Goal: Transaction & Acquisition: Purchase product/service

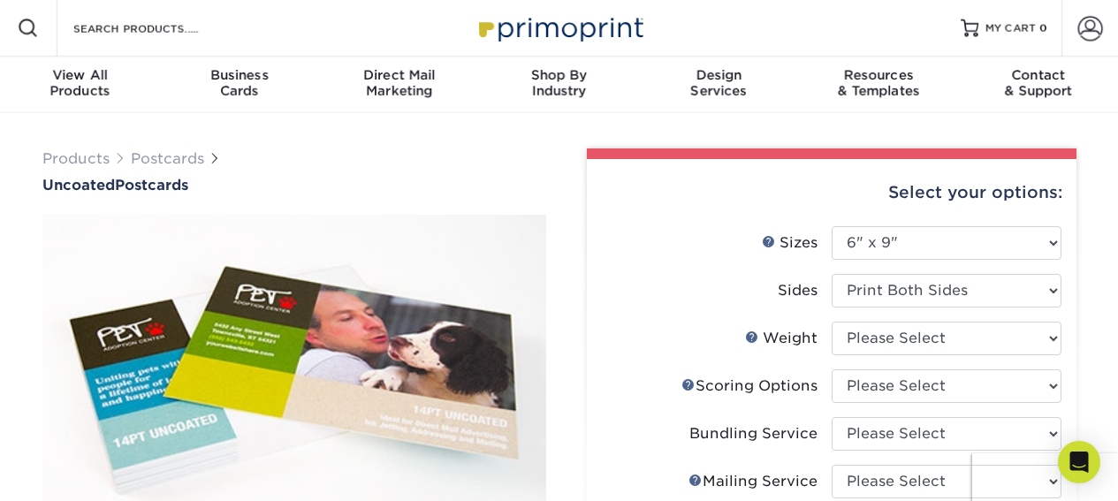
select select "6.00x9.00"
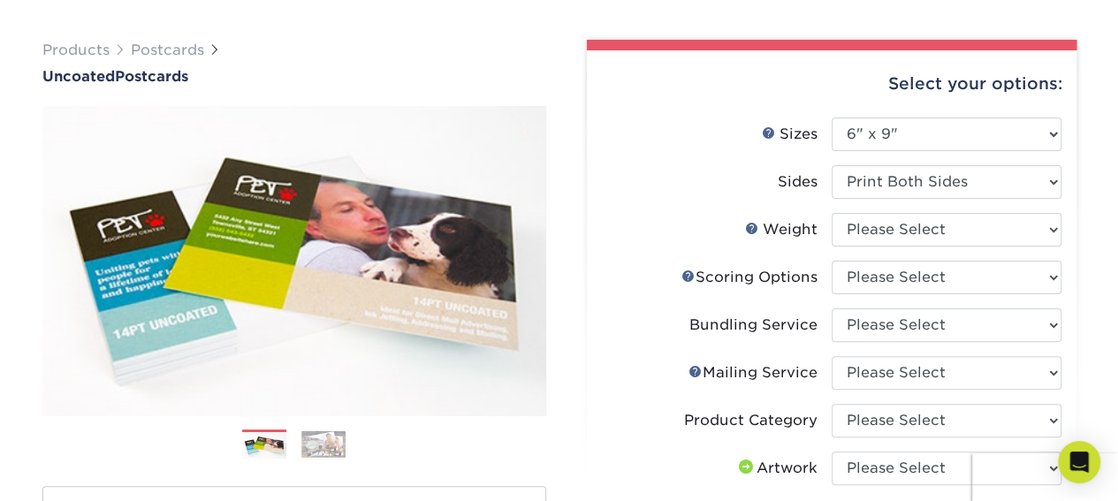
scroll to position [110, 0]
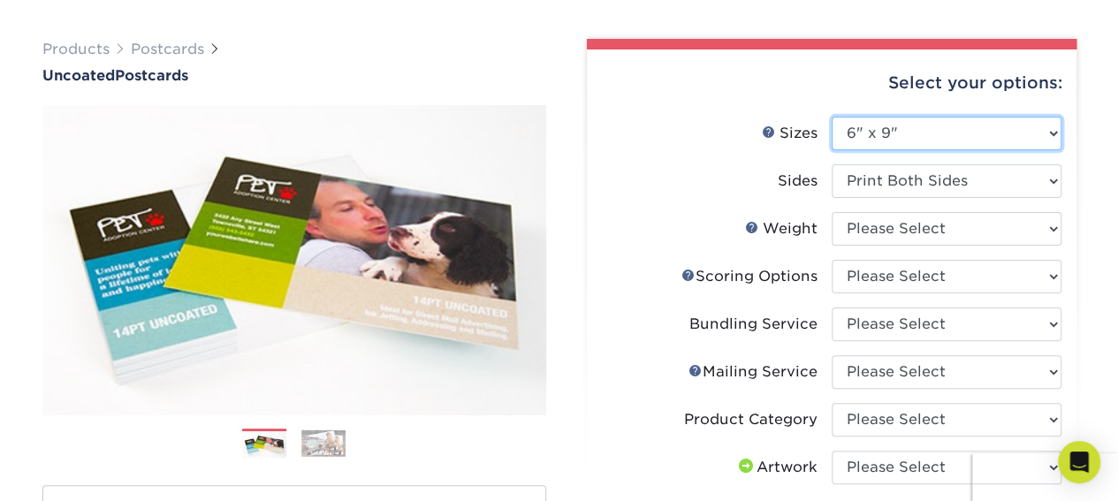
click at [908, 128] on select "Please Select 1.5" x 7" 2" x 8" 2.12" x 5.5" 2.75" x 4.25" 2.75" x 8.5" 3" x 4"…" at bounding box center [947, 134] width 230 height 34
click at [832, 117] on select "Please Select 1.5" x 7" 2" x 8" 2.12" x 5.5" 2.75" x 4.25" 2.75" x 8.5" 3" x 4"…" at bounding box center [947, 134] width 230 height 34
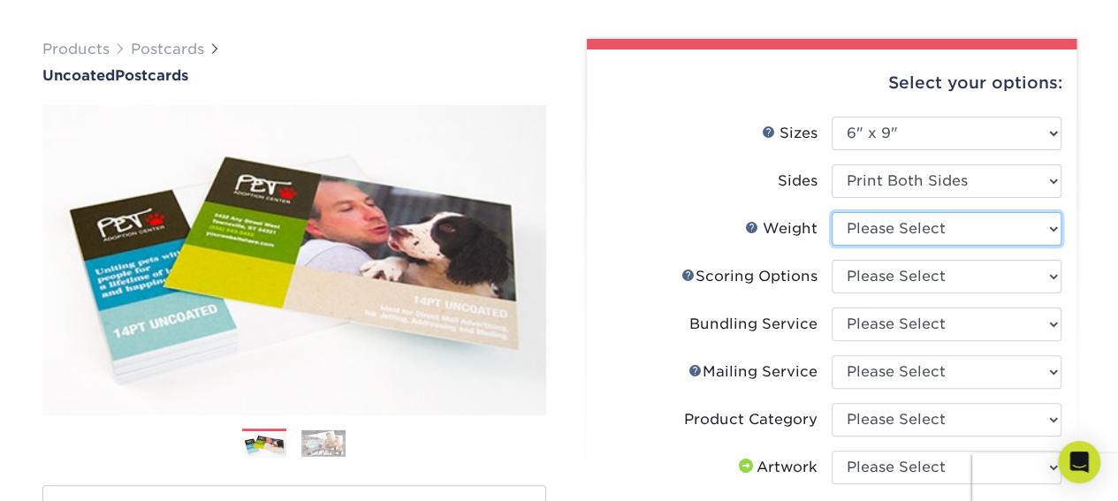
click at [990, 225] on select "Please Select 14PT Uncoated" at bounding box center [947, 229] width 230 height 34
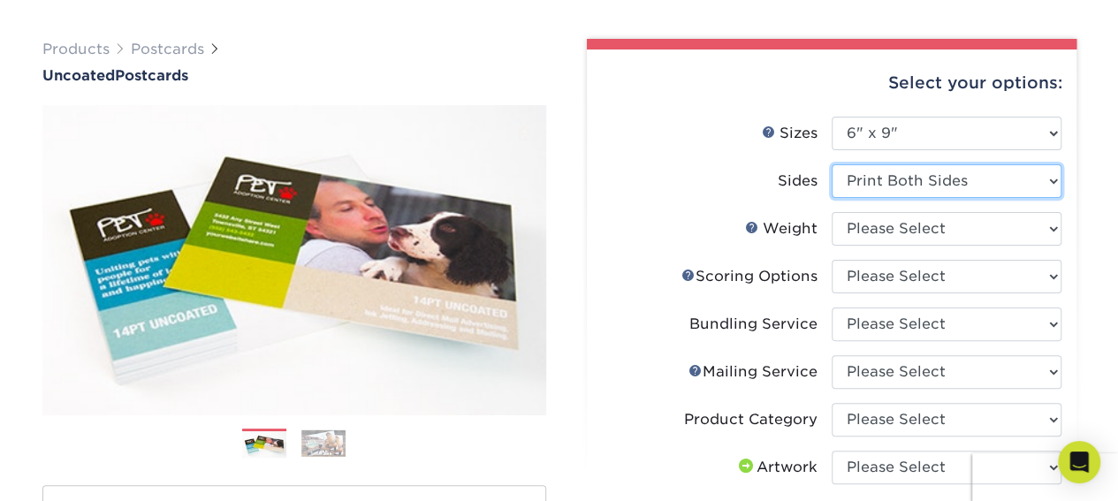
click at [917, 187] on select "Please Select Print Both Sides Print Front Only" at bounding box center [947, 181] width 230 height 34
click at [832, 164] on select "Please Select Print Both Sides Print Front Only" at bounding box center [947, 181] width 230 height 34
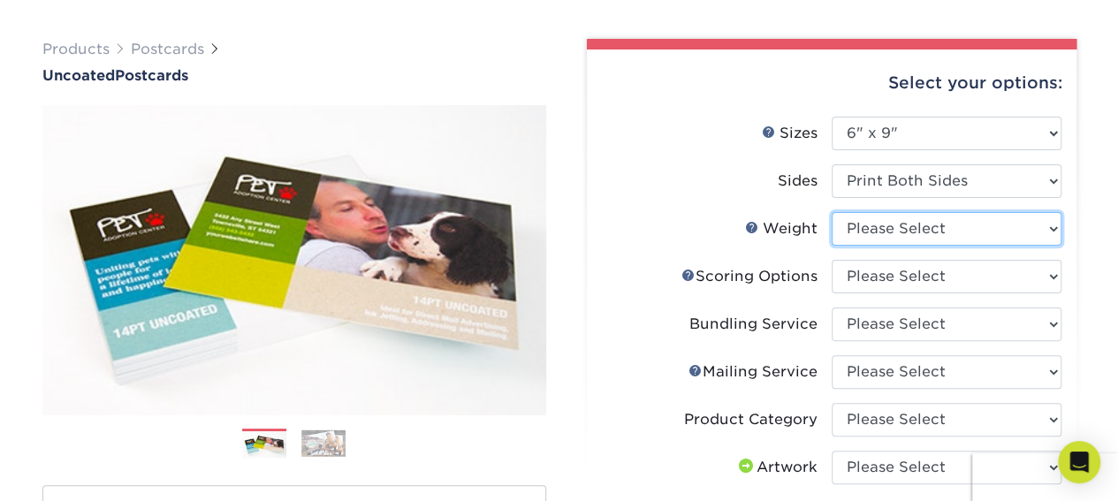
click at [924, 225] on select "Please Select 14PT Uncoated" at bounding box center [947, 229] width 230 height 34
select select "14PT Uncoated"
click at [832, 212] on select "Please Select 14PT Uncoated" at bounding box center [947, 229] width 230 height 34
select select "-1"
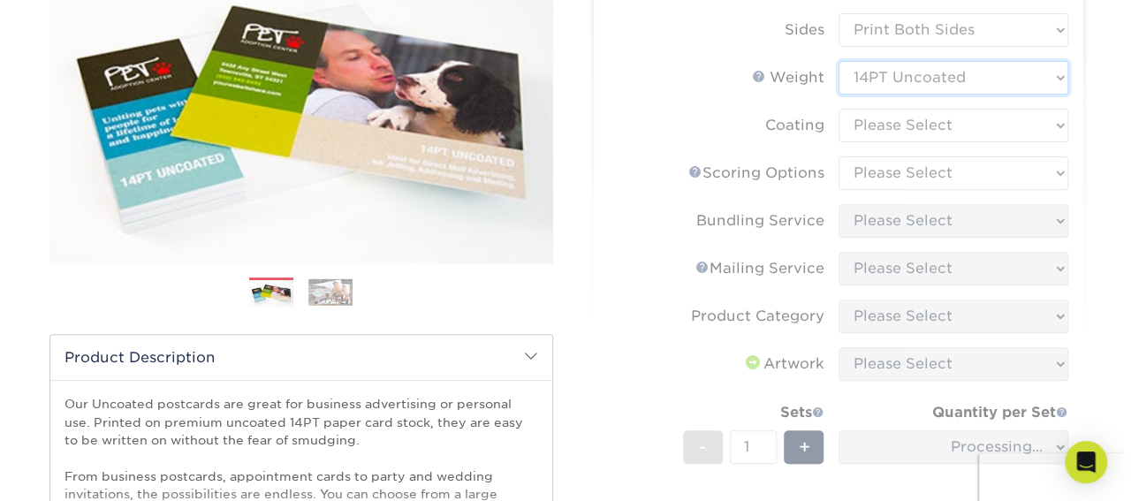
scroll to position [262, 0]
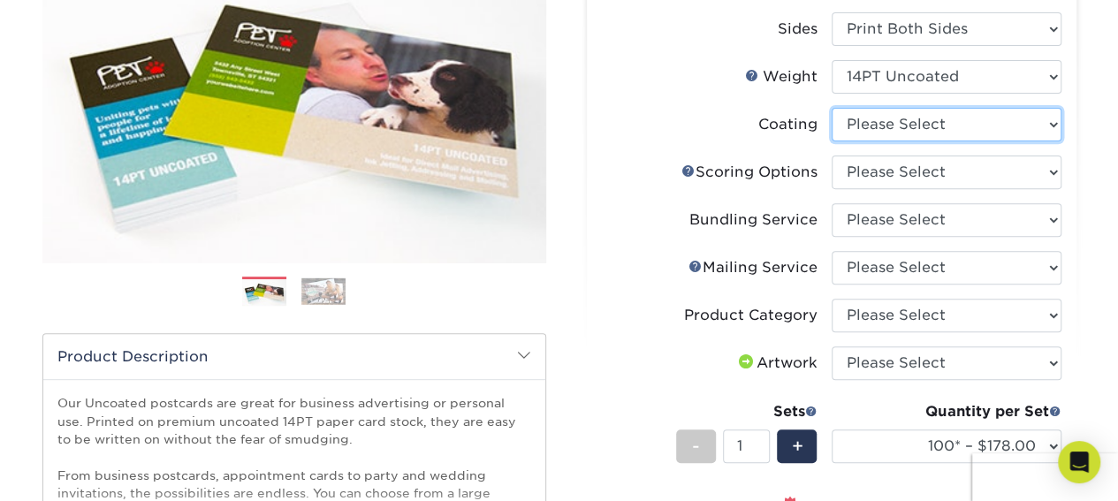
click at [922, 126] on select at bounding box center [947, 125] width 230 height 34
select select "3e7618de-abca-4bda-9f97-8b9129e913d8"
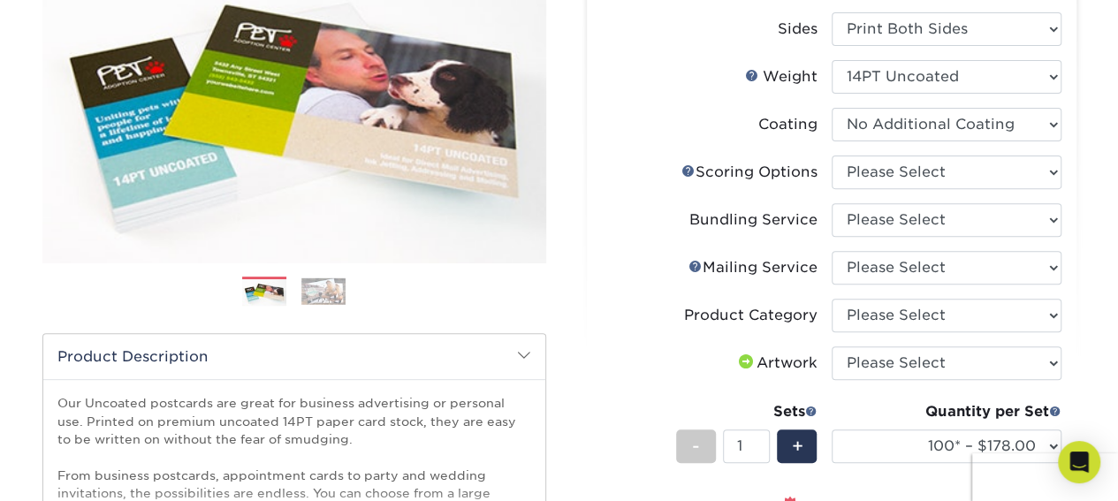
click at [832, 108] on select at bounding box center [947, 125] width 230 height 34
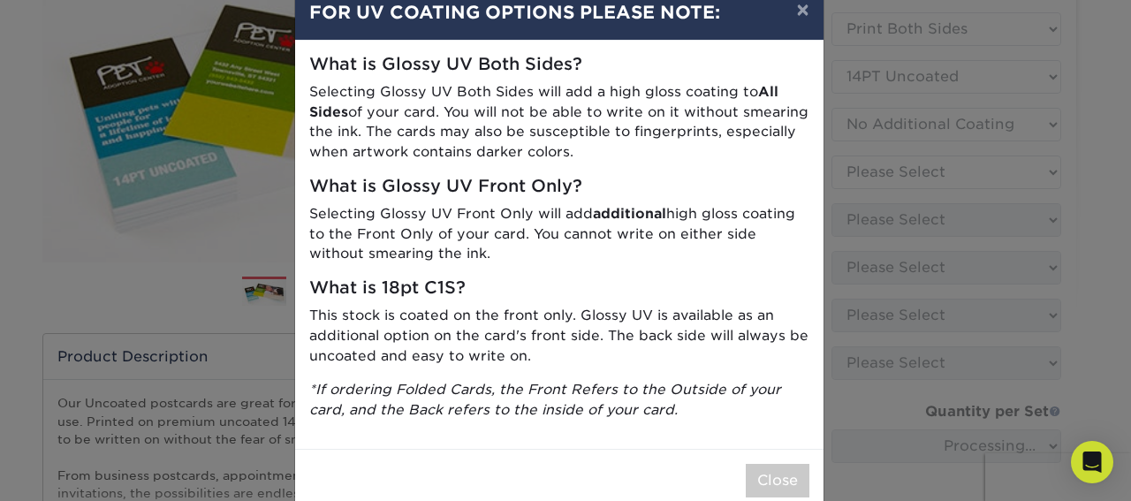
scroll to position [2, 0]
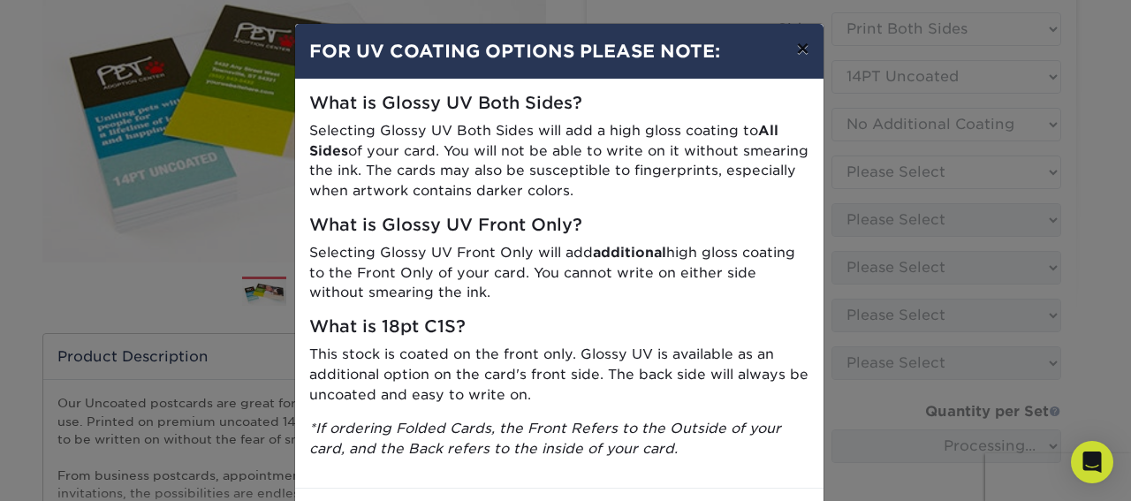
click at [795, 47] on button "×" at bounding box center [802, 49] width 41 height 50
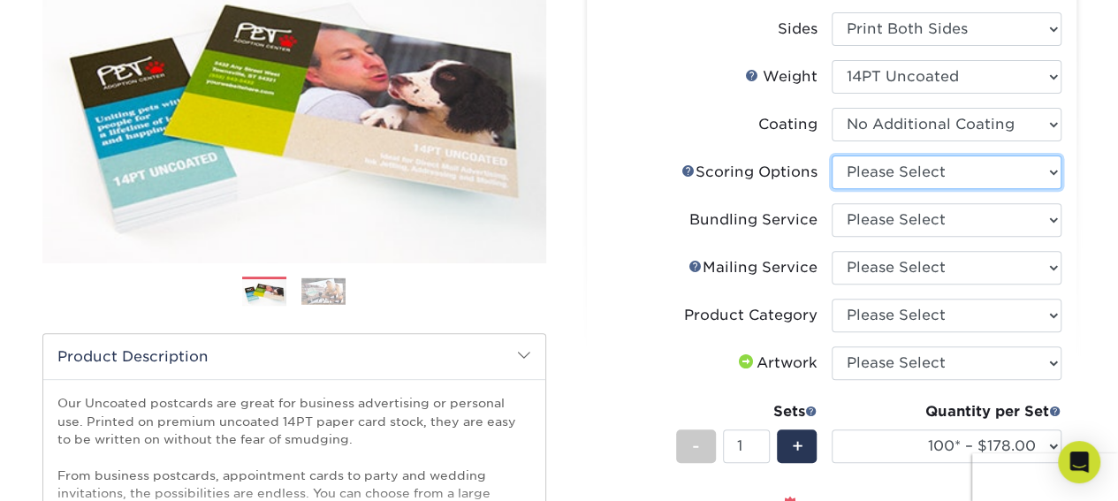
click at [967, 176] on select "Please Select No Scoring One Score Two Scores" at bounding box center [947, 173] width 230 height 34
click at [682, 171] on link "Scoring Help" at bounding box center [689, 171] width 14 height 14
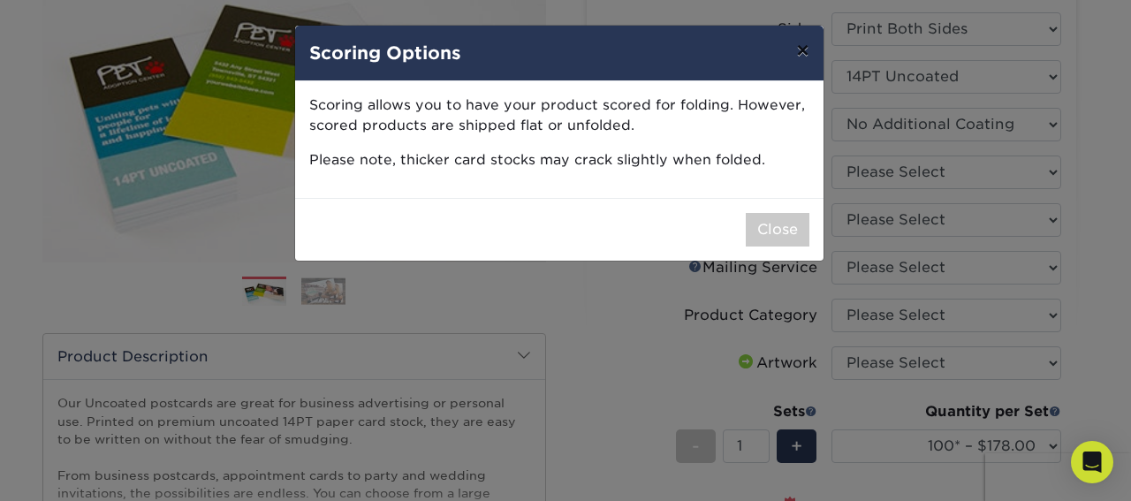
click at [801, 42] on button "×" at bounding box center [802, 51] width 41 height 50
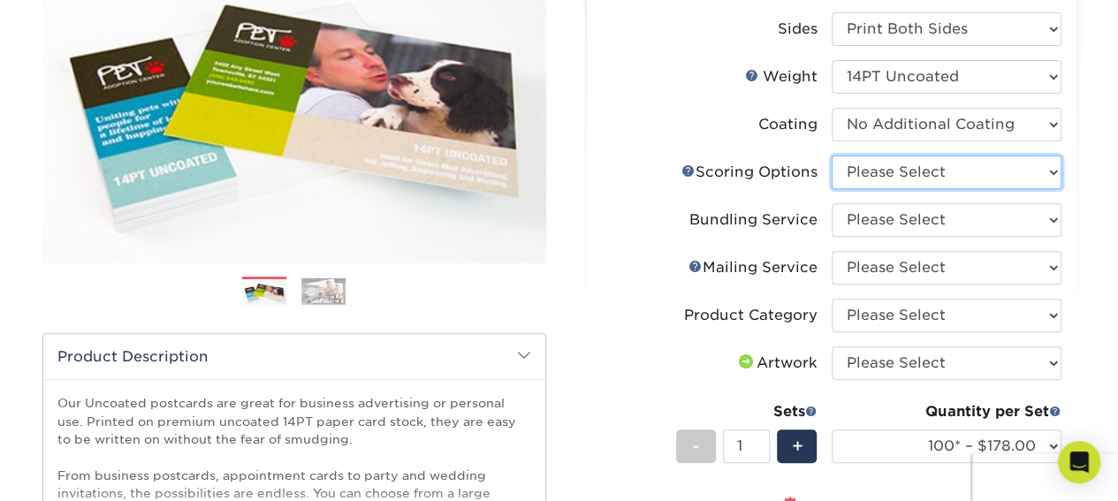
click at [906, 169] on select "Please Select No Scoring One Score Two Scores" at bounding box center [947, 173] width 230 height 34
select select "16ebe401-5398-422d-8cb0-f3adbb82deb5"
click at [832, 156] on select "Please Select No Scoring One Score Two Scores" at bounding box center [947, 173] width 230 height 34
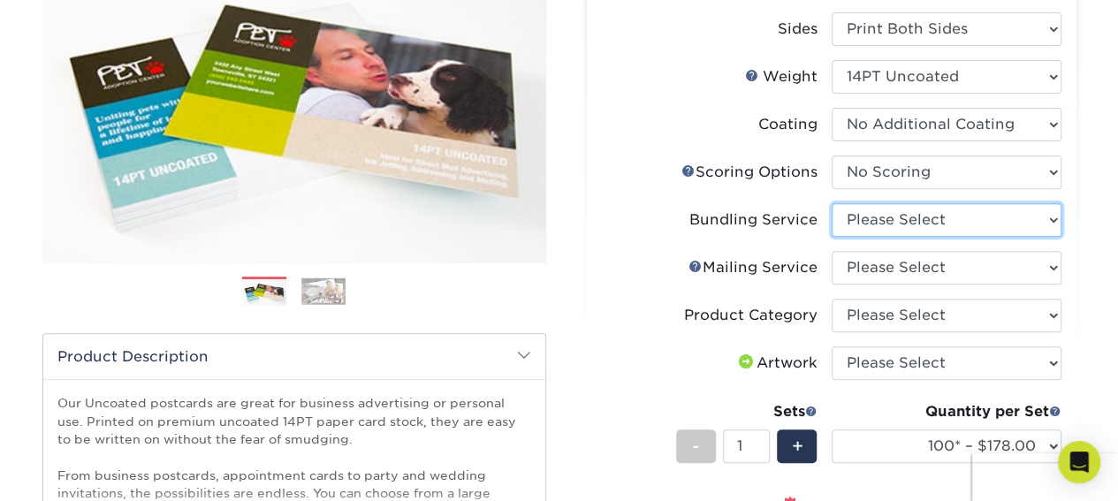
click at [903, 223] on select "Please Select No Bundling Services Yes, Bundles of 50 (+2 Days) Yes, Bundles of…" at bounding box center [947, 220] width 230 height 34
select select "58689abb-25c0-461c-a4c3-a80b627d6649"
click at [832, 203] on select "Please Select No Bundling Services Yes, Bundles of 50 (+2 Days) Yes, Bundles of…" at bounding box center [947, 220] width 230 height 34
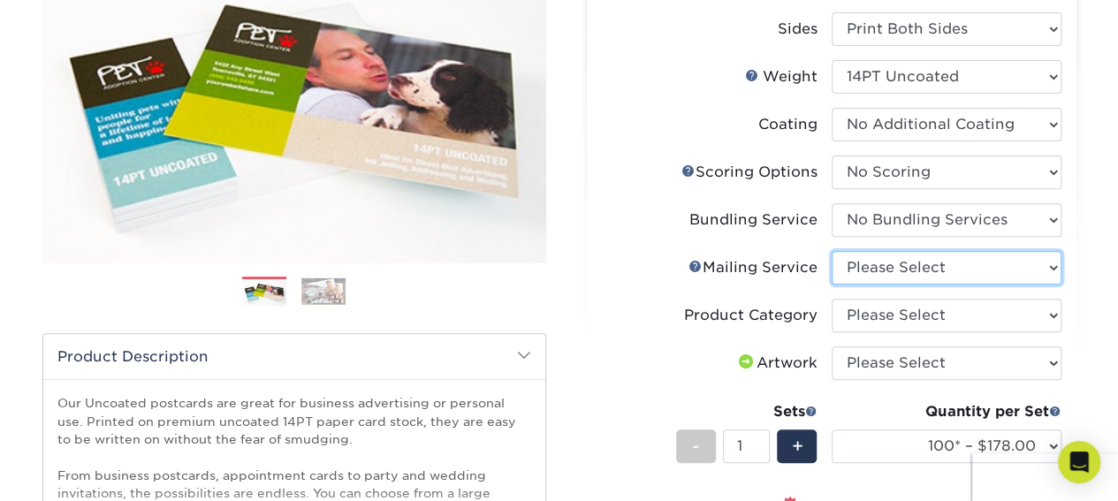
click at [906, 261] on select "Please Select No Direct Mailing Service No, I will mail/stamp/imprint Direct Ma…" at bounding box center [947, 268] width 230 height 34
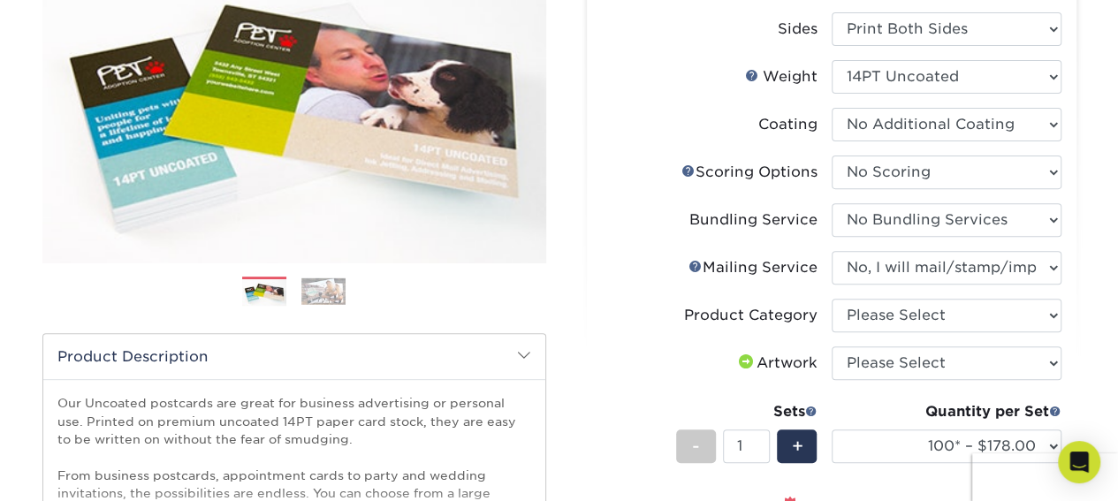
click at [832, 251] on select "Please Select No Direct Mailing Service No, I will mail/stamp/imprint Direct Ma…" at bounding box center [947, 268] width 230 height 34
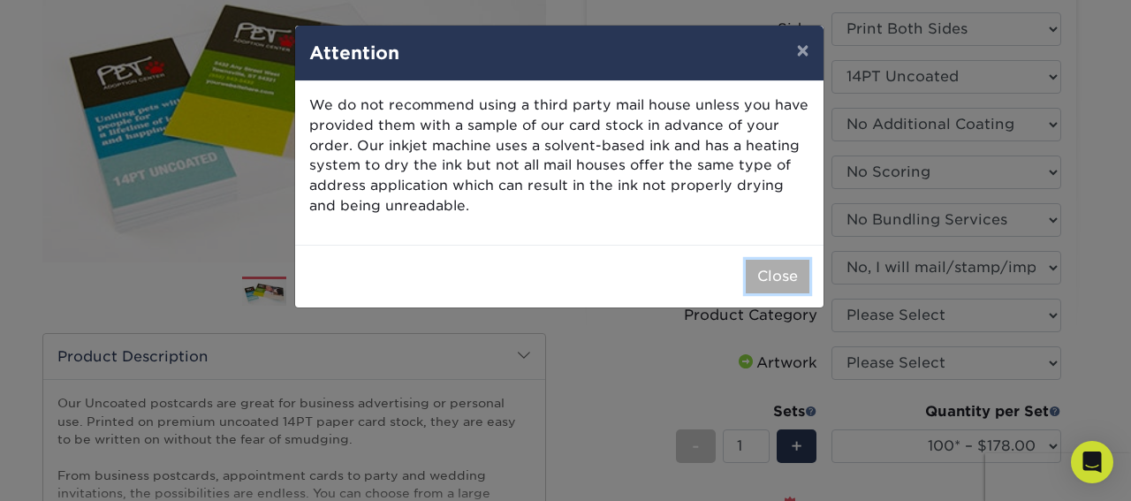
click at [780, 272] on button "Close" at bounding box center [778, 277] width 64 height 34
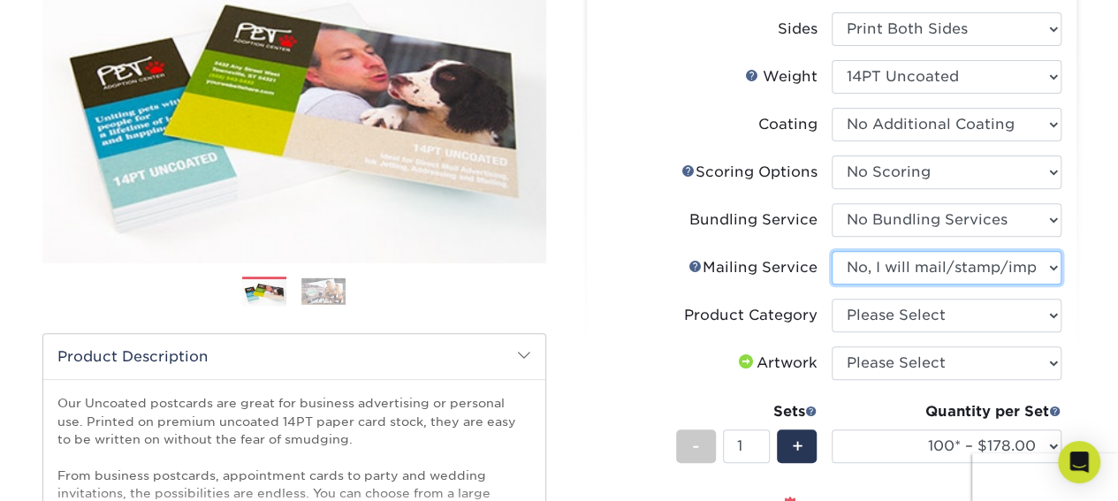
click at [967, 266] on select "Please Select No Direct Mailing Service No, I will mail/stamp/imprint Direct Ma…" at bounding box center [947, 268] width 230 height 34
select select "3e5e9bdd-d78a-4c28-a41d-fe1407925ca6"
click at [832, 251] on select "Please Select No Direct Mailing Service No, I will mail/stamp/imprint Direct Ma…" at bounding box center [947, 268] width 230 height 34
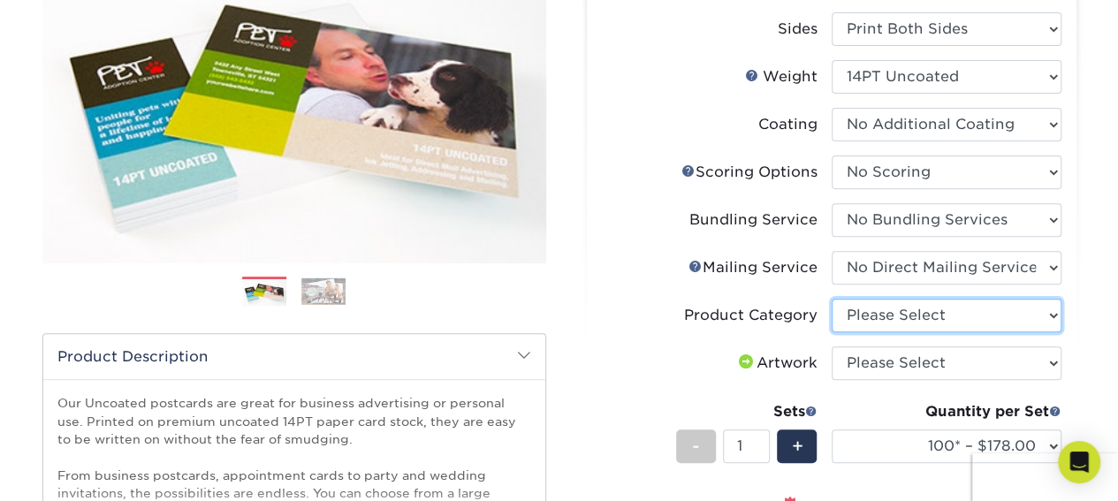
click at [941, 312] on select "Please Select Postcards" at bounding box center [947, 316] width 230 height 34
select select "9b7272e0-d6c8-4c3c-8e97-d3a1bcdab858"
click at [832, 299] on select "Please Select Postcards" at bounding box center [947, 316] width 230 height 34
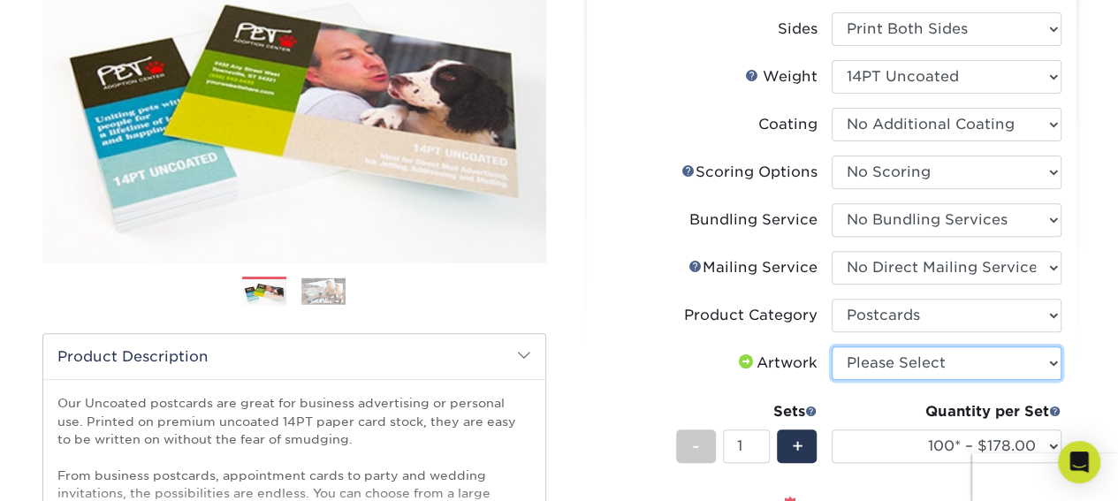
click at [928, 367] on select "Please Select I will upload files I need a design - $150" at bounding box center [947, 364] width 230 height 34
select select "upload"
click at [832, 347] on select "Please Select I will upload files I need a design - $150" at bounding box center [947, 364] width 230 height 34
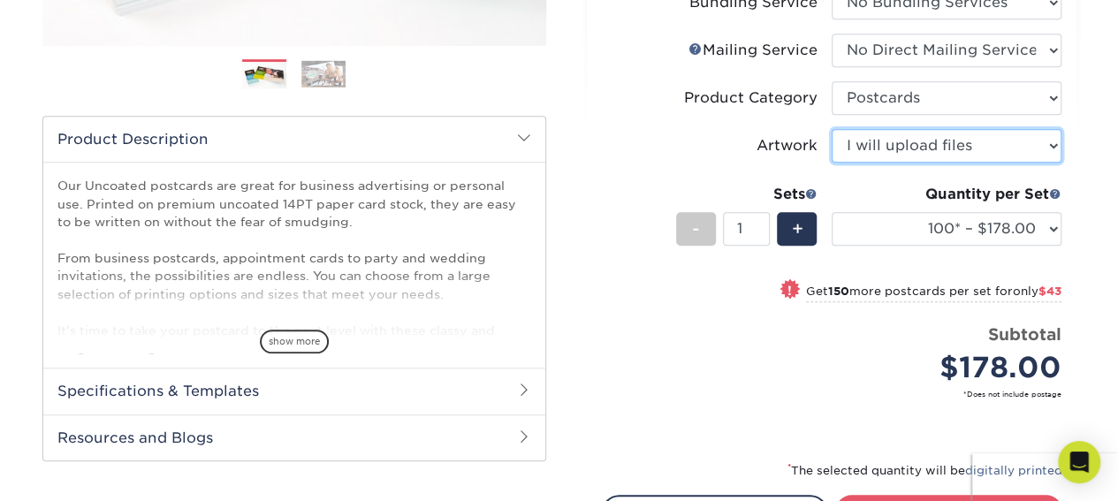
scroll to position [480, 0]
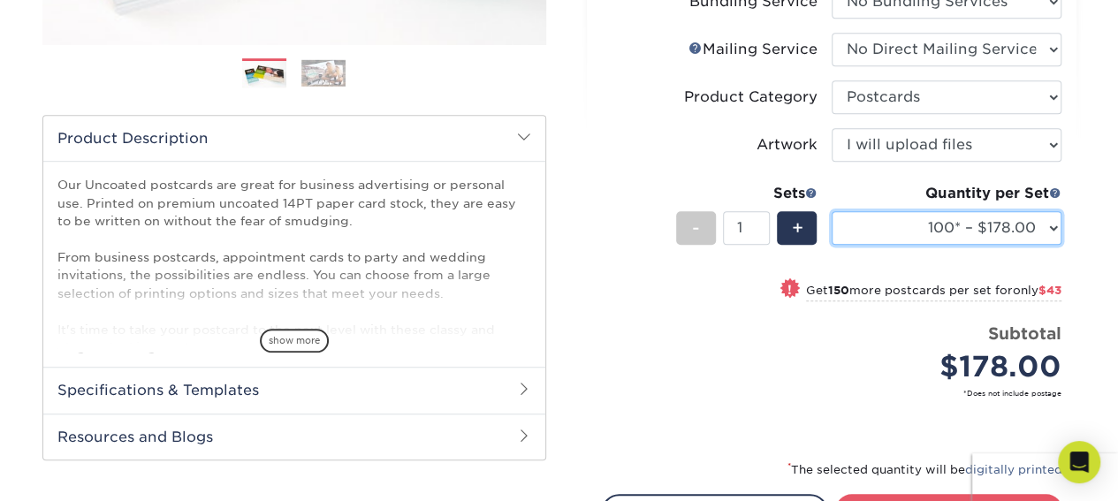
click at [1045, 225] on select "100* – $178.00 250* – $221.00 500 – $247.00 750 – $282.00 1000 – $317.00 1500 –…" at bounding box center [947, 228] width 230 height 34
click at [832, 211] on select "100* – $178.00 250* – $221.00 500 – $247.00 750 – $282.00 1000 – $317.00 1500 –…" at bounding box center [947, 228] width 230 height 34
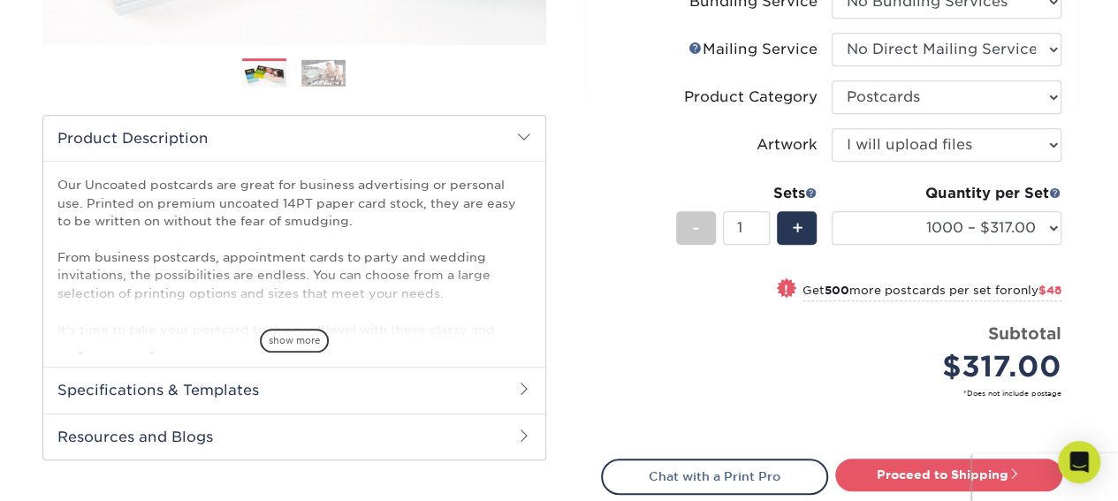
click at [1024, 292] on span "only $48" at bounding box center [1037, 290] width 49 height 13
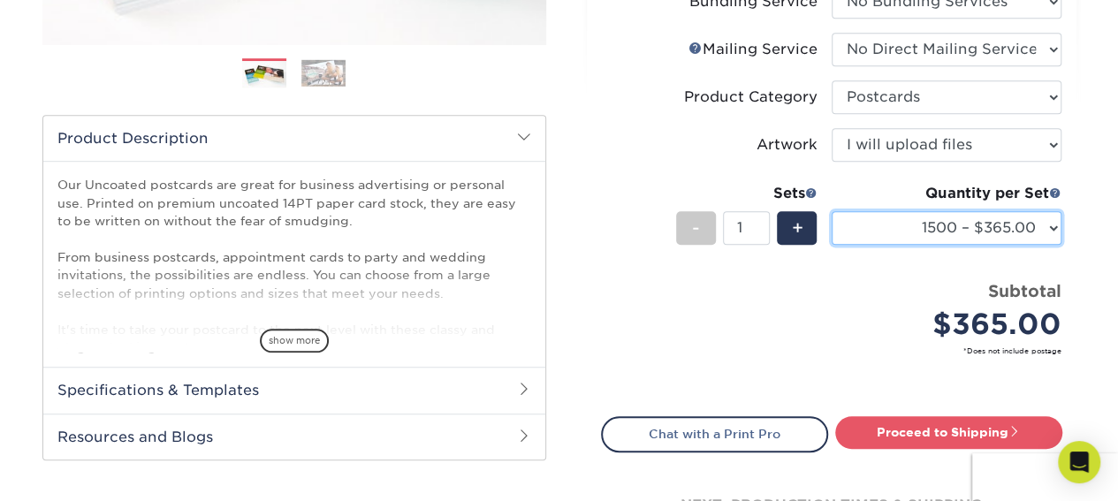
click at [1032, 227] on select "100* – $178.00 250* – $221.00 500 – $247.00 750 – $282.00 1000 – $317.00 1500 –…" at bounding box center [947, 228] width 230 height 34
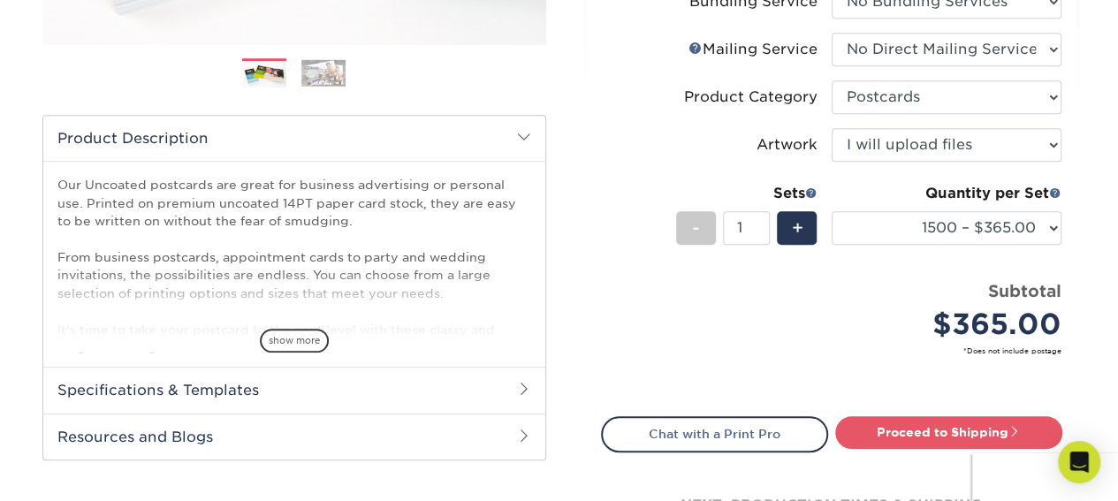
click at [907, 289] on div "Subtotal $365.00" at bounding box center [953, 312] width 217 height 67
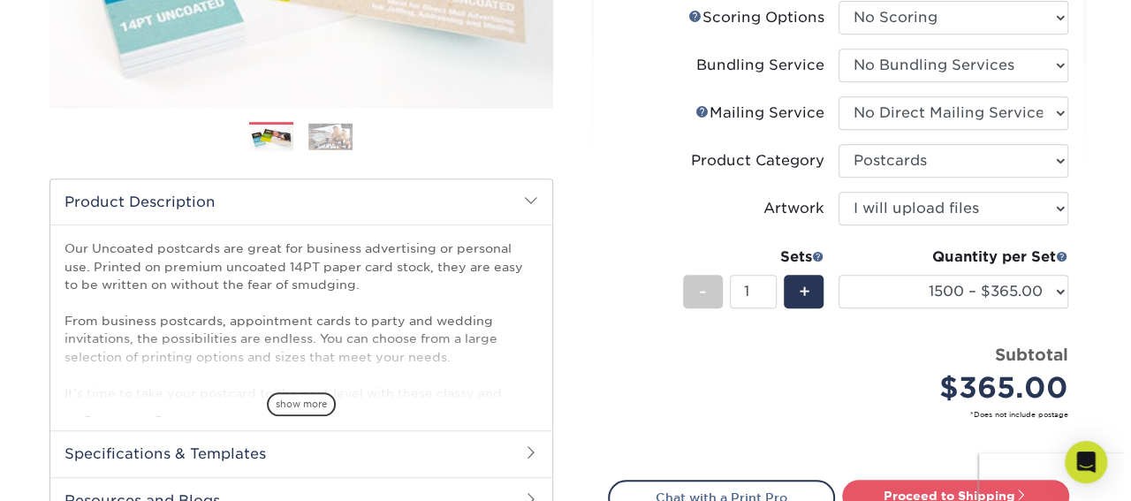
scroll to position [418, 0]
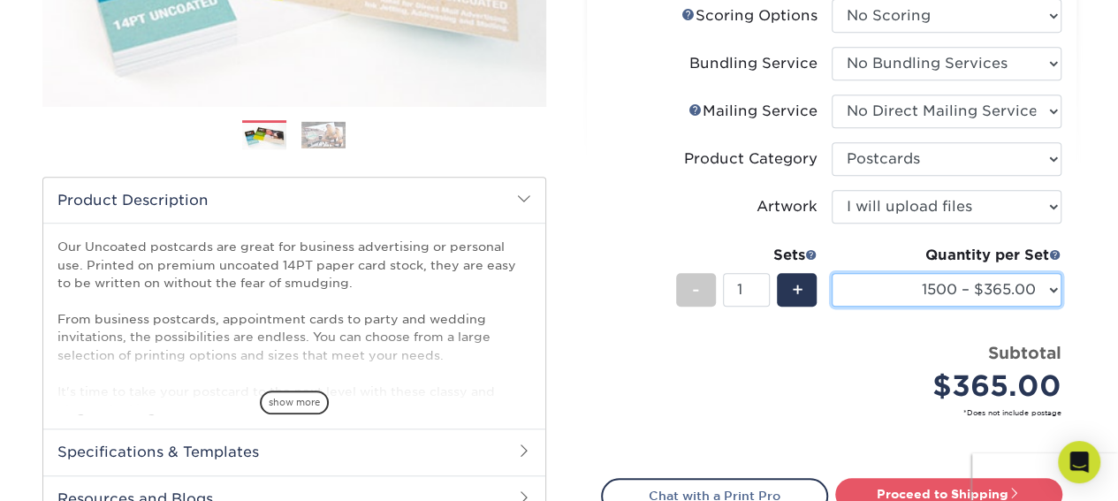
click at [937, 286] on select "100* – $178.00 250* – $221.00 500 – $247.00 750 – $282.00 1000 – $317.00 1500 –…" at bounding box center [947, 290] width 230 height 34
click at [832, 273] on select "100* – $178.00 250* – $221.00 500 – $247.00 750 – $282.00 1000 – $317.00 1500 –…" at bounding box center [947, 290] width 230 height 34
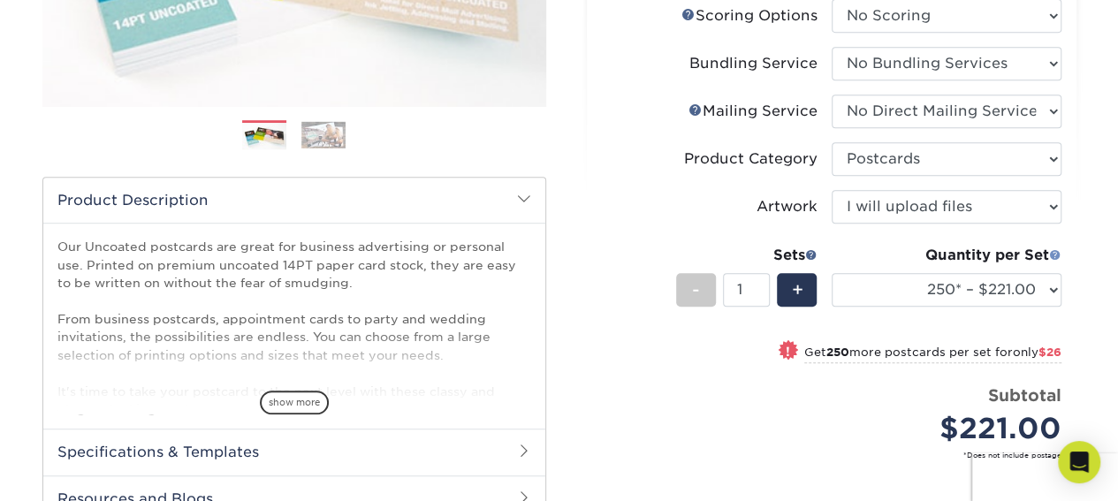
click at [1055, 255] on span at bounding box center [1055, 254] width 12 height 12
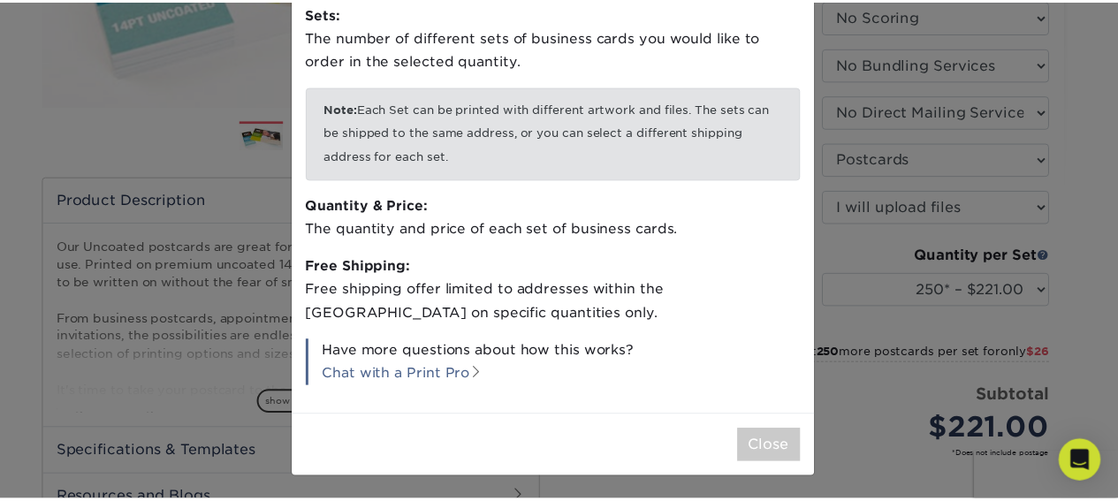
scroll to position [0, 0]
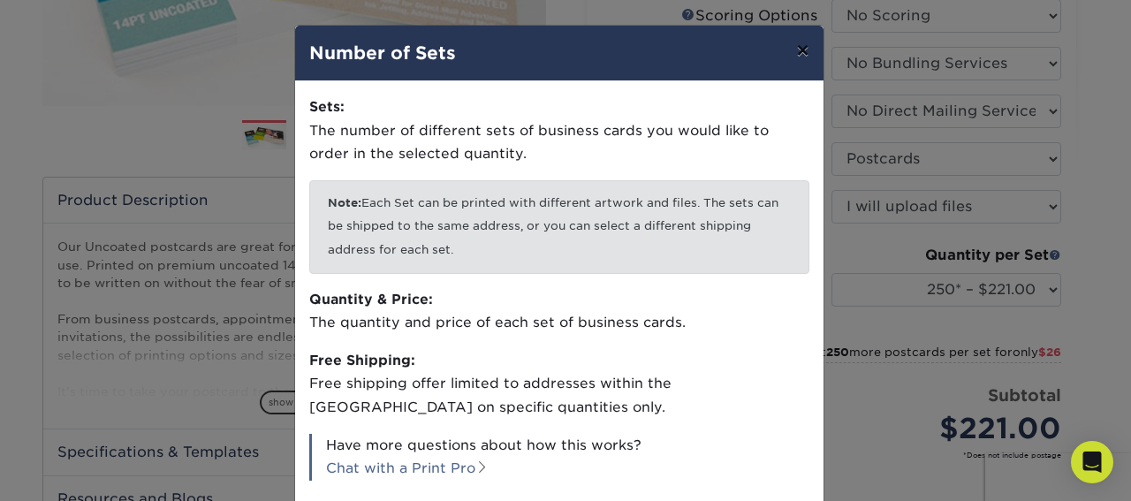
click at [797, 49] on button "×" at bounding box center [802, 51] width 41 height 50
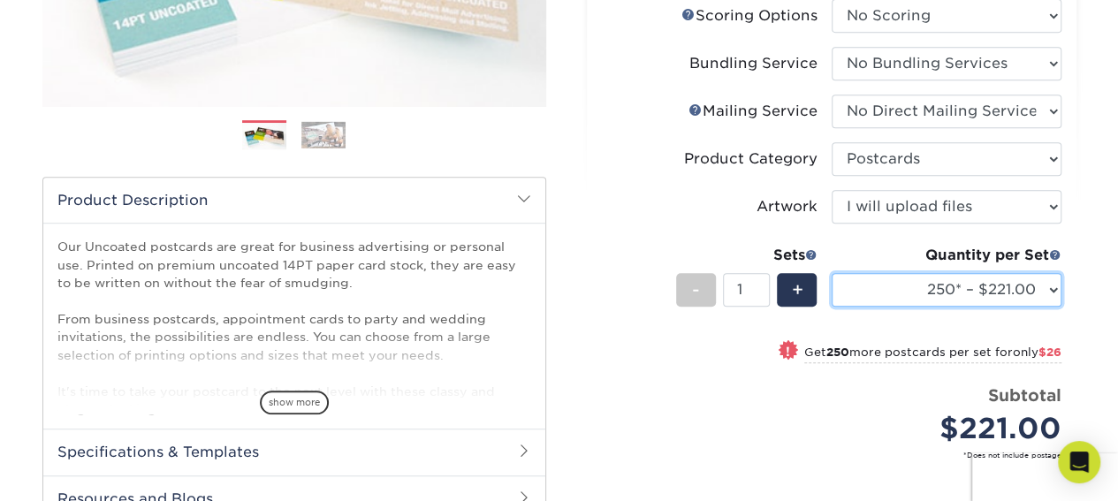
click at [907, 287] on select "100* – $178.00 250* – $221.00 500 – $247.00 750 – $282.00 1000 – $317.00 1500 –…" at bounding box center [947, 290] width 230 height 34
select select "100* – $178.00"
click at [832, 273] on select "100* – $178.00 250* – $221.00 500 – $247.00 750 – $282.00 1000 – $317.00 1500 –…" at bounding box center [947, 290] width 230 height 34
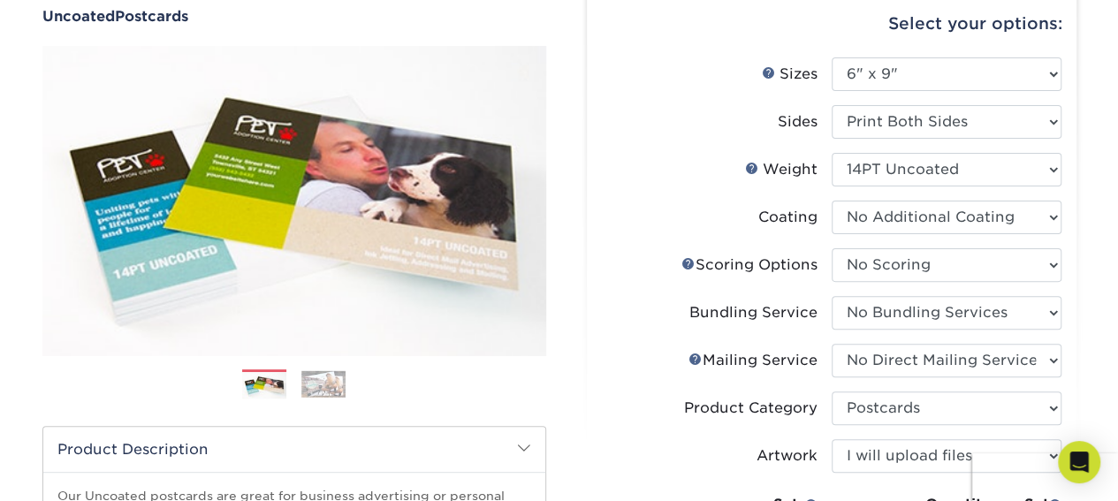
scroll to position [167, 0]
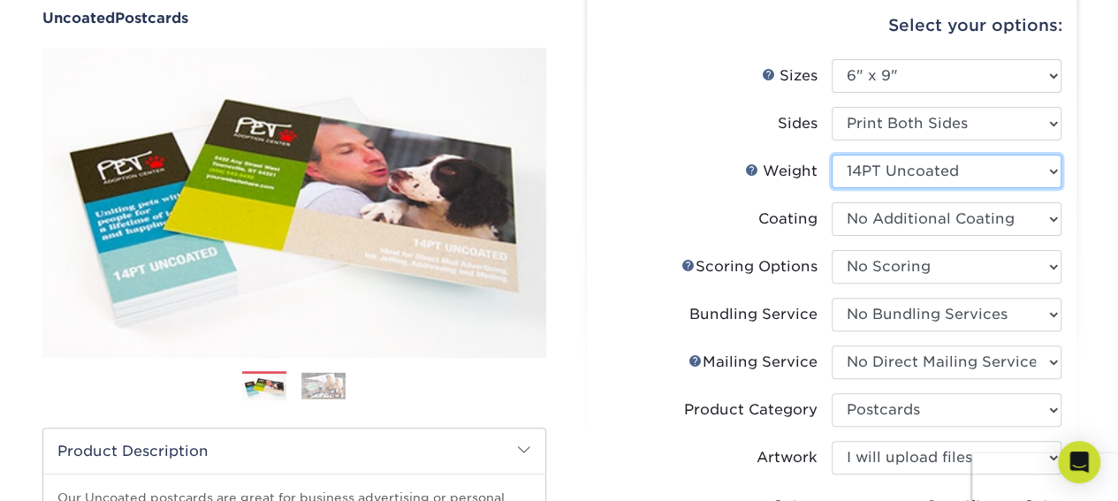
click at [971, 167] on select "Please Select 14PT Uncoated" at bounding box center [947, 172] width 230 height 34
select select "-1"
click at [832, 155] on select "Please Select 14PT Uncoated" at bounding box center [947, 172] width 230 height 34
select select "-1"
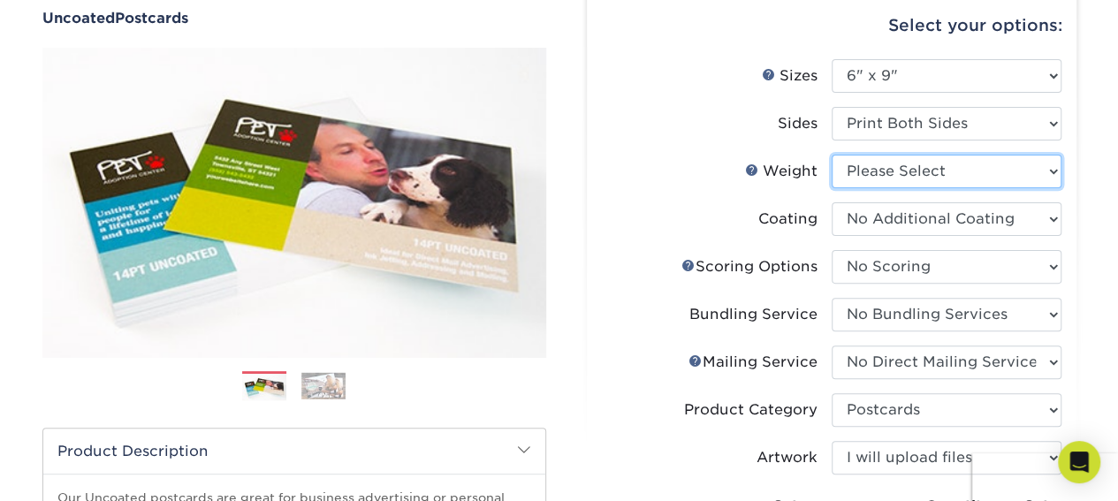
select select "-1"
select select
select select "-1"
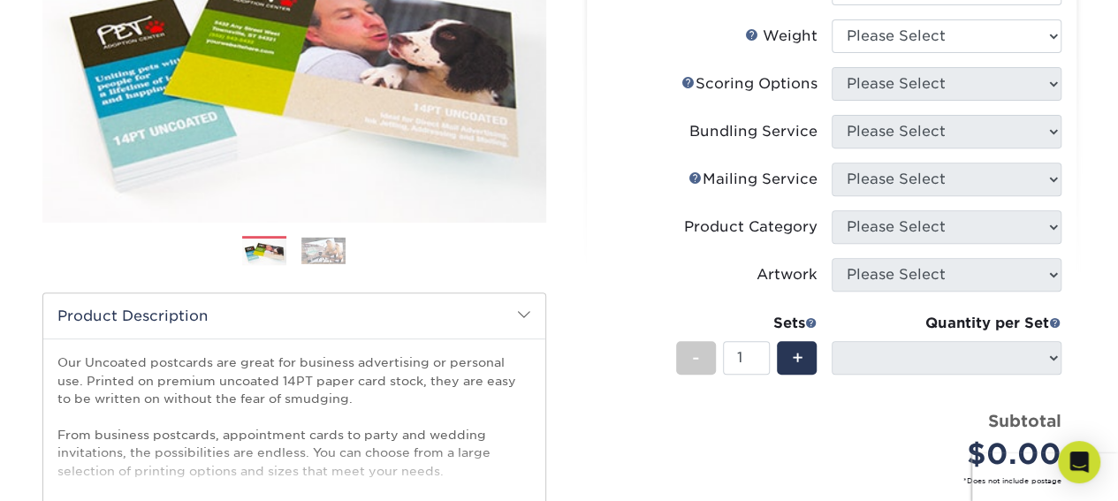
scroll to position [232, 0]
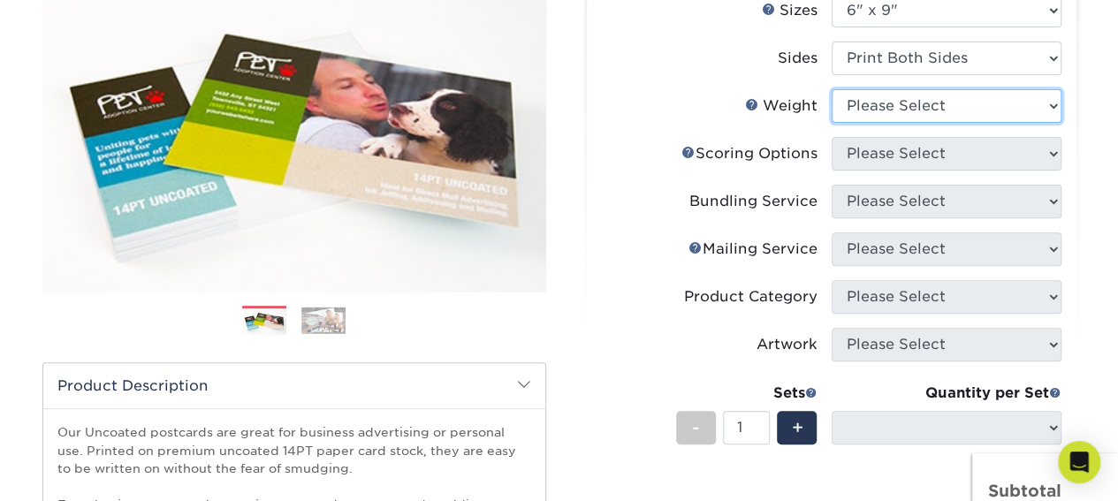
click at [933, 103] on select "Please Select 14PT Uncoated" at bounding box center [947, 106] width 230 height 34
select select "14PT Uncoated"
click at [832, 89] on select "Please Select 14PT Uncoated" at bounding box center [947, 106] width 230 height 34
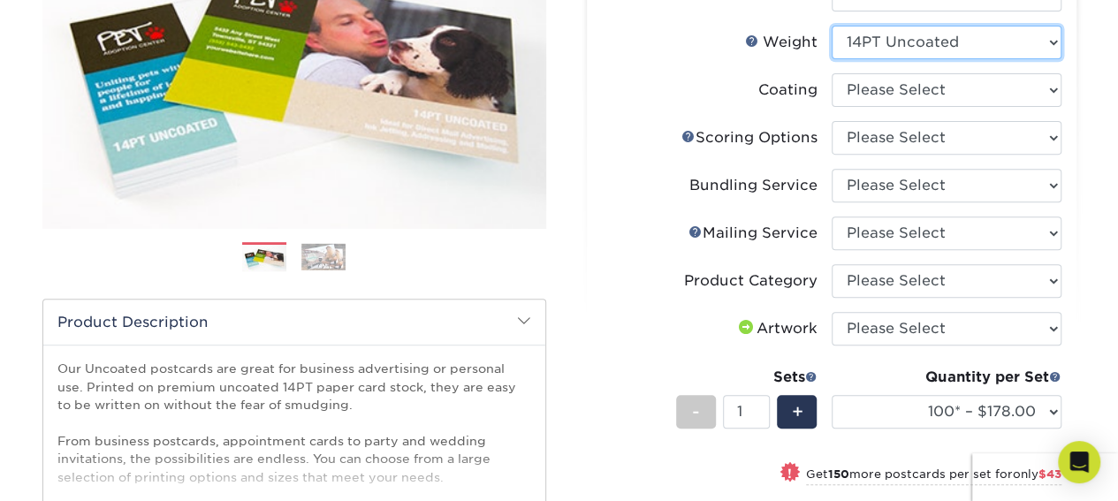
scroll to position [362, 0]
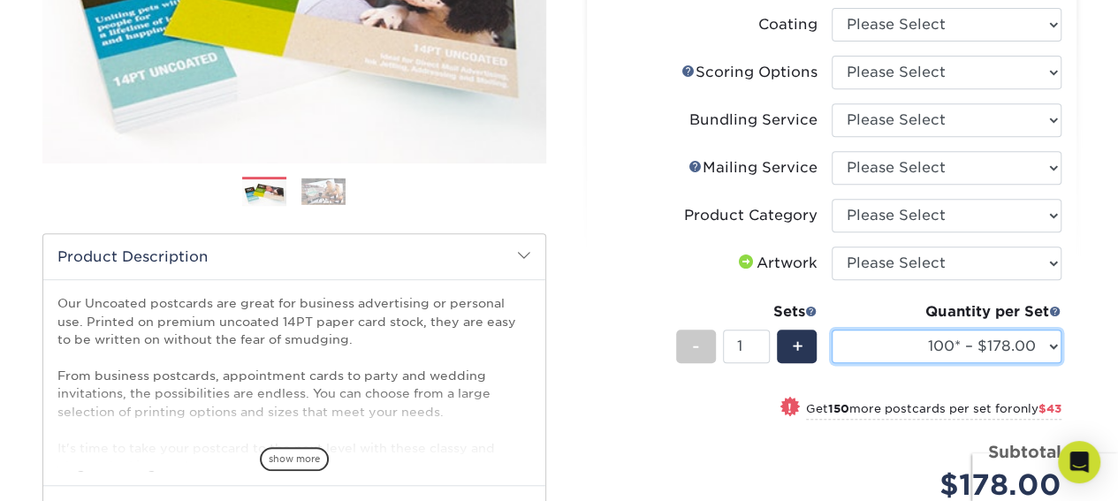
click at [926, 344] on select "100* – $178.00 250* – $221.00 500 – $247.00 750 – $282.00 1000 – $317.00 1500 –…" at bounding box center [947, 347] width 230 height 34
click at [863, 337] on select "100* – $178.00 250* – $221.00 500 – $247.00 750 – $282.00 1000 – $317.00 1500 –…" at bounding box center [947, 347] width 230 height 34
click at [619, 403] on div "! Get 150 more postcards per set for only $43" at bounding box center [832, 419] width 460 height 42
select select "250* – $221.00"
